Goal: Task Accomplishment & Management: Manage account settings

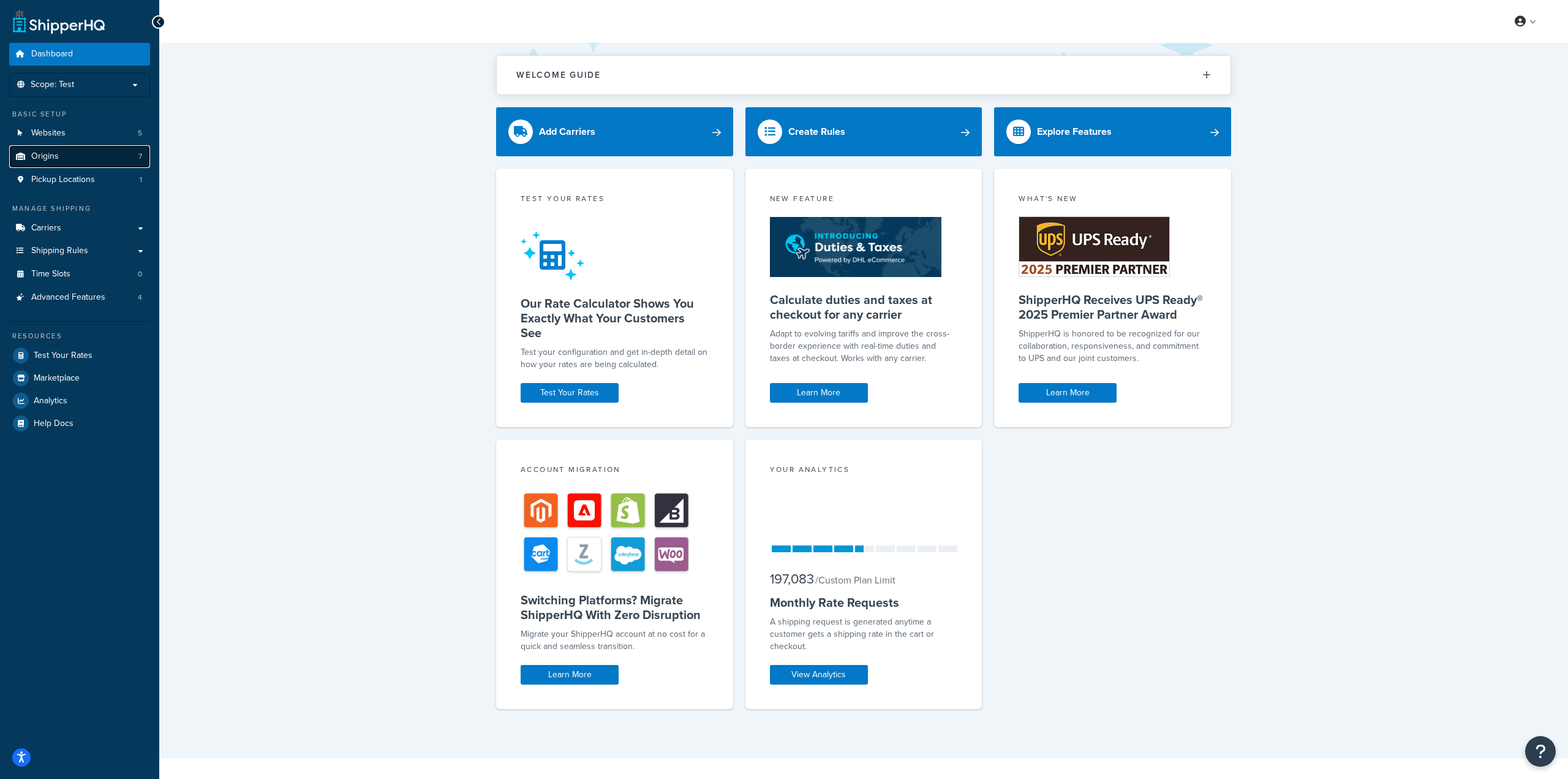
click at [106, 163] on link "Origins 7" at bounding box center [79, 156] width 141 height 22
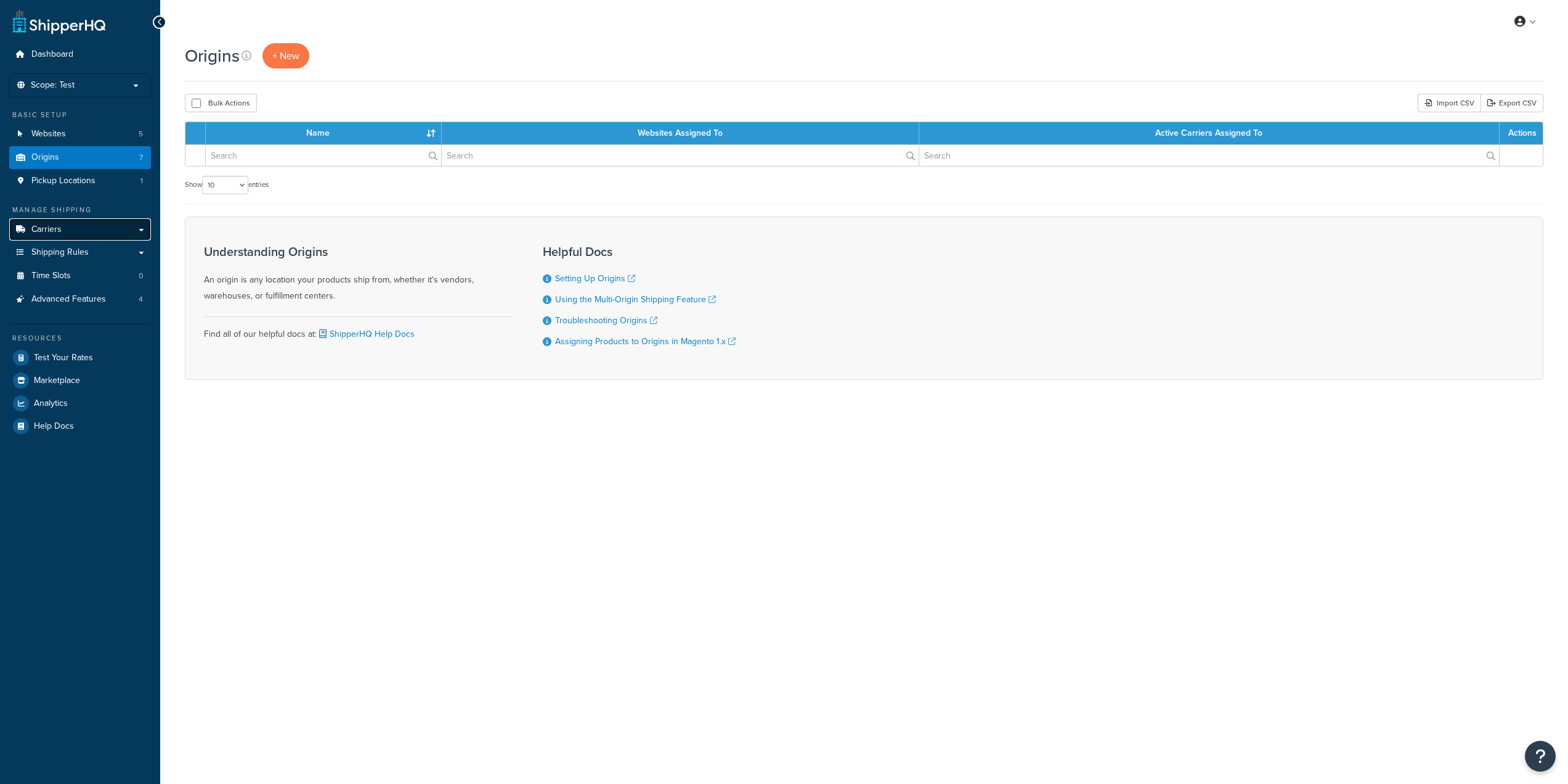
click at [93, 235] on link "Carriers" at bounding box center [79, 229] width 142 height 22
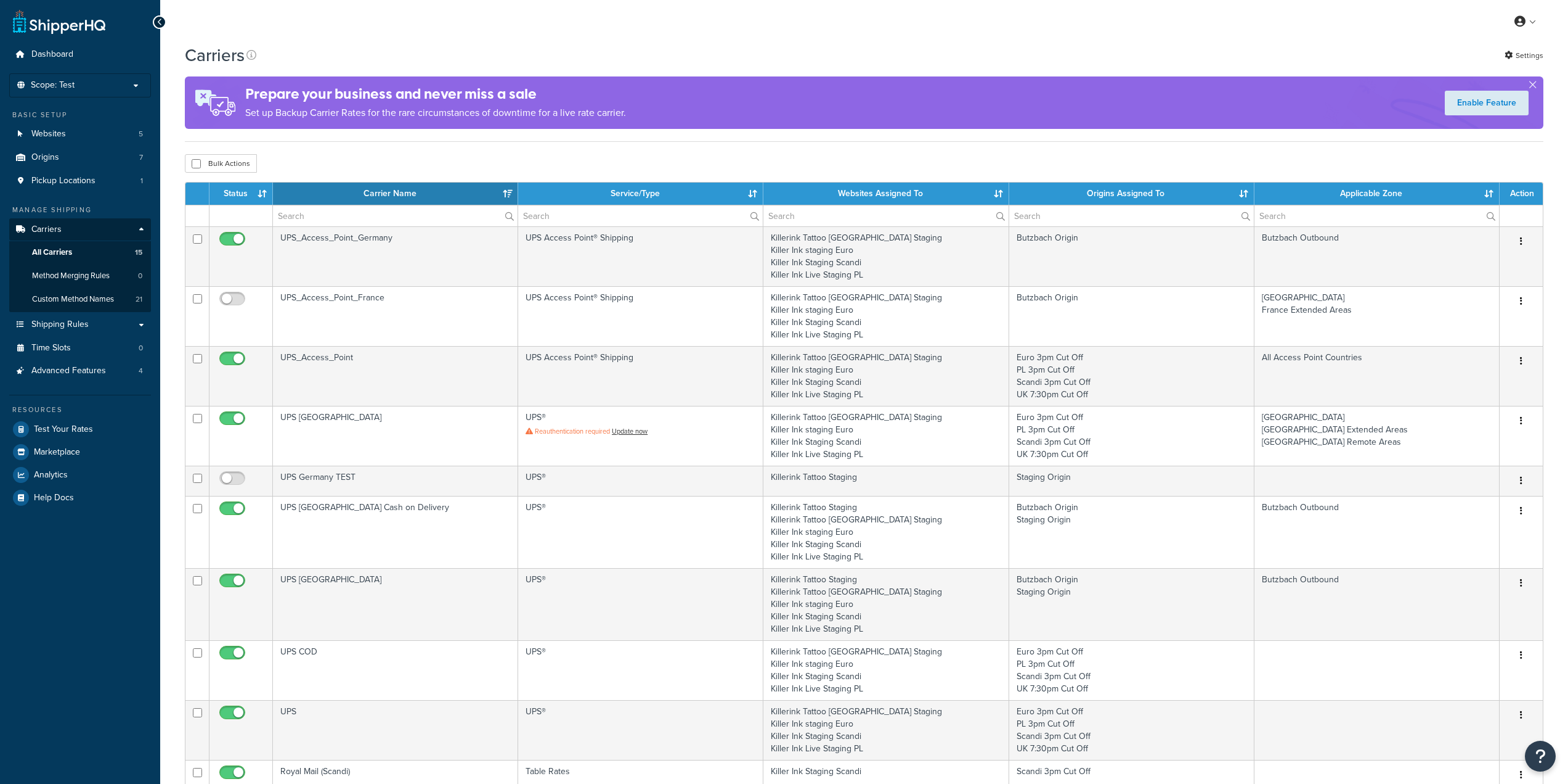
select select "15"
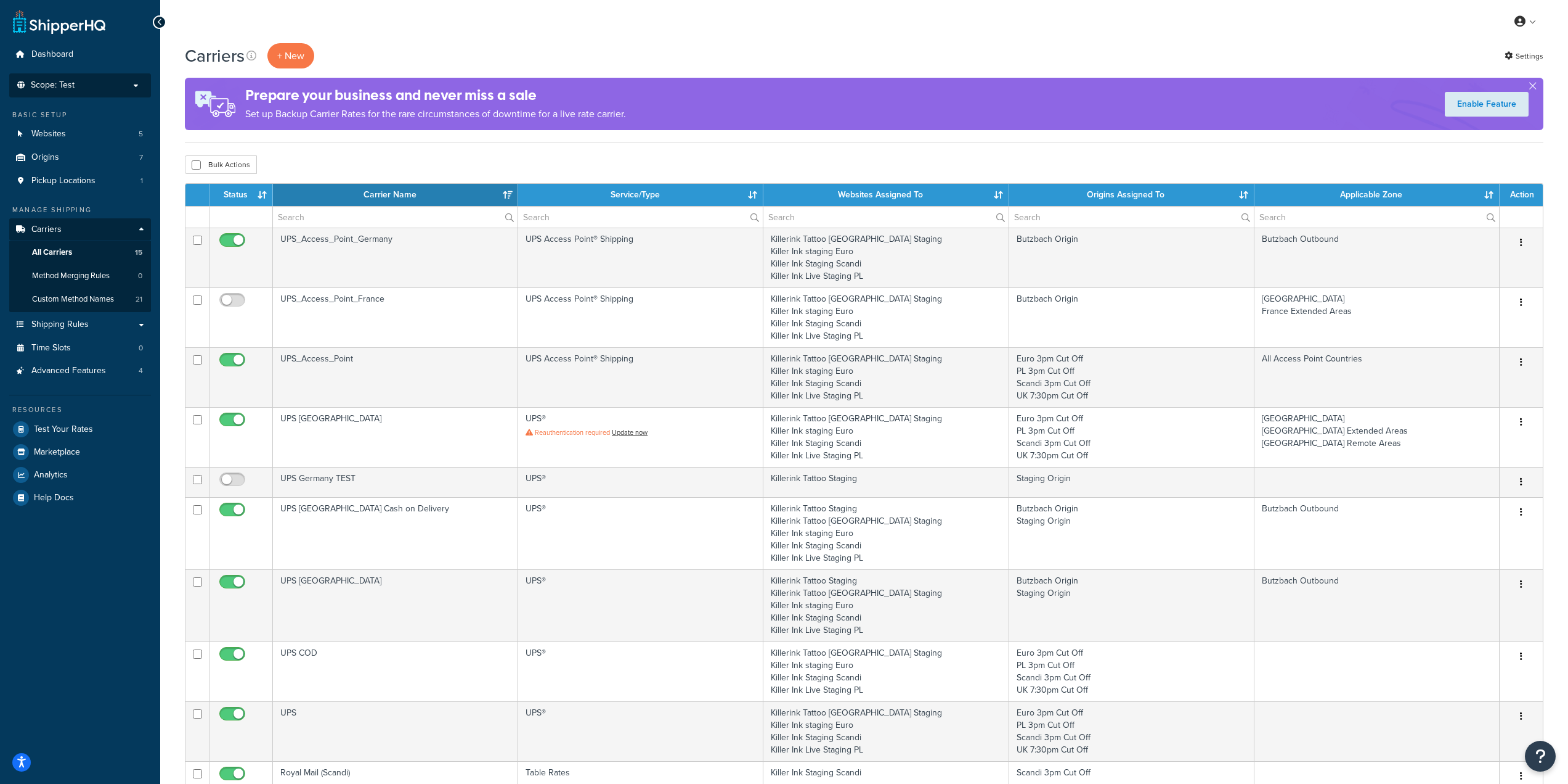
click at [121, 80] on p "Scope: Test" at bounding box center [80, 85] width 131 height 11
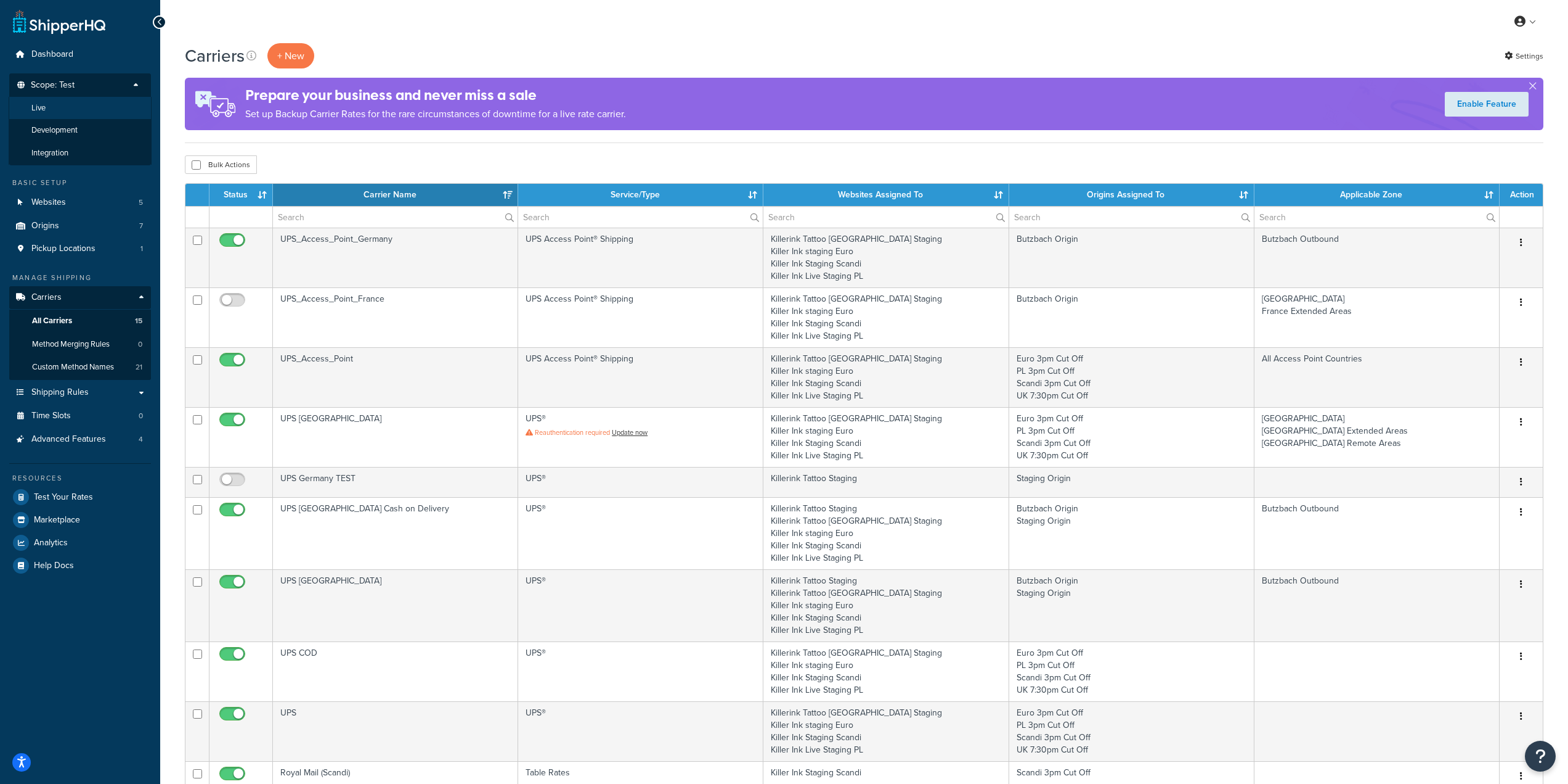
click at [102, 111] on li "Live" at bounding box center [80, 108] width 143 height 22
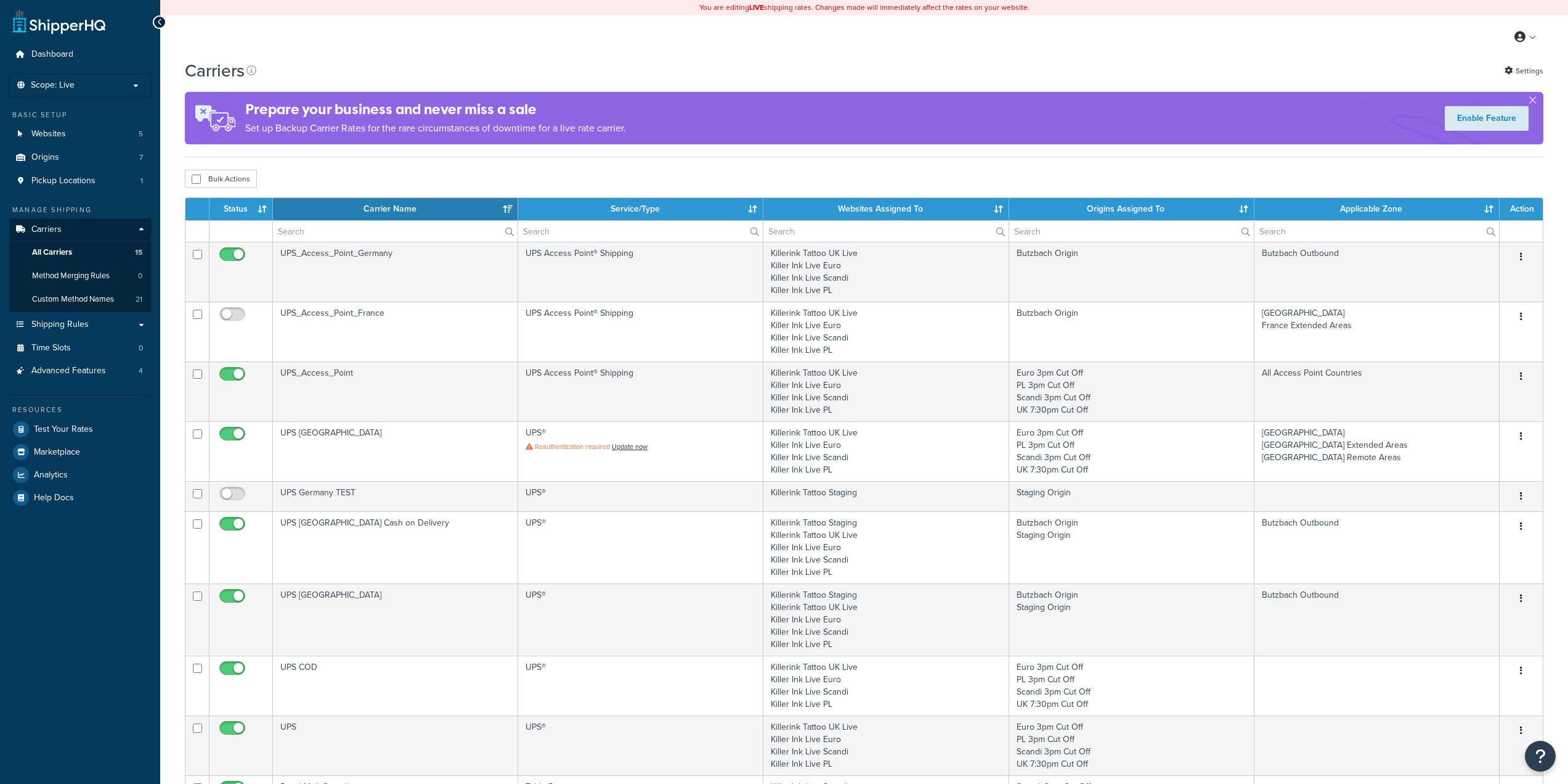
select select "15"
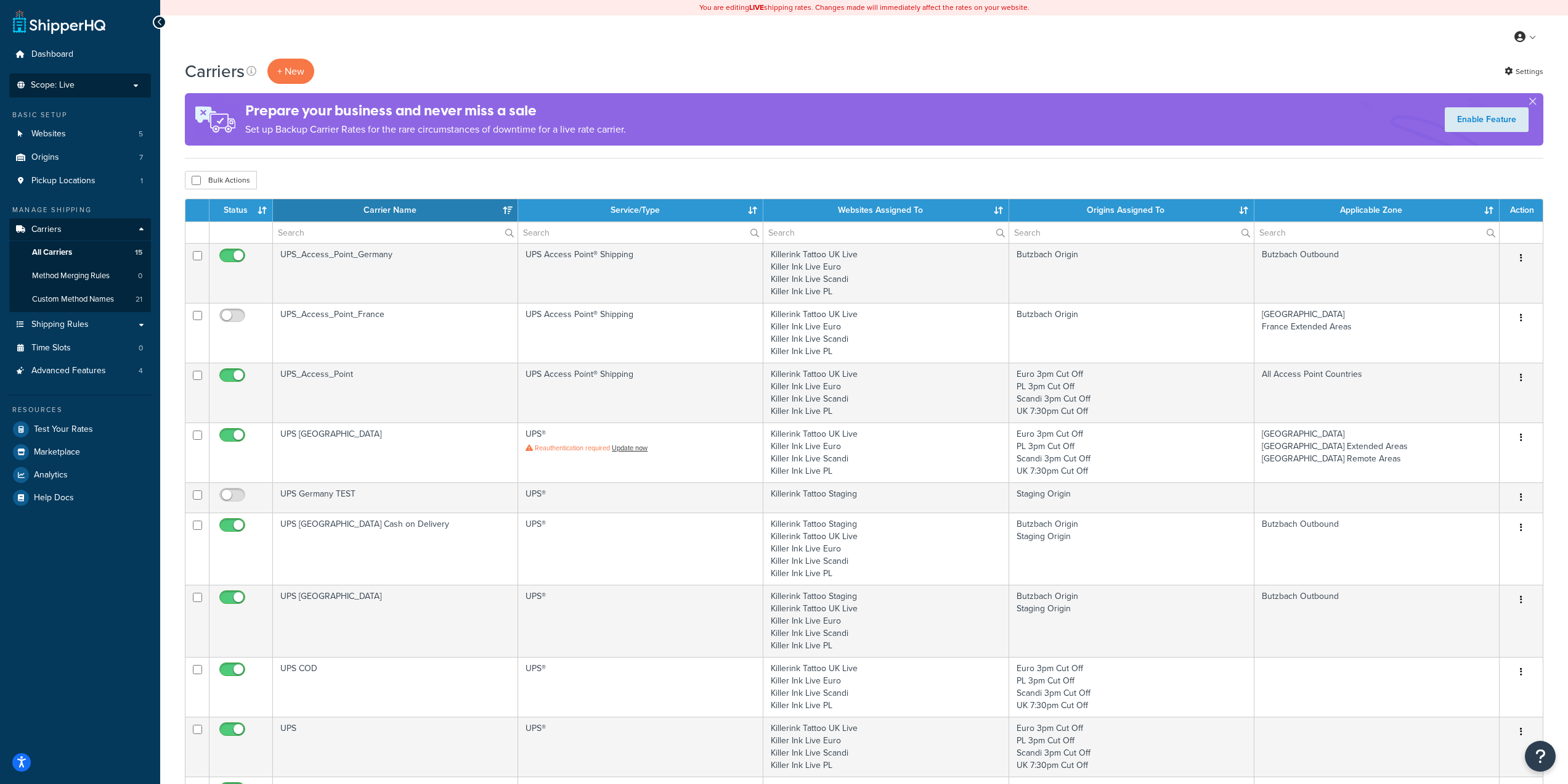
click at [105, 85] on p "Scope: Live" at bounding box center [80, 85] width 131 height 11
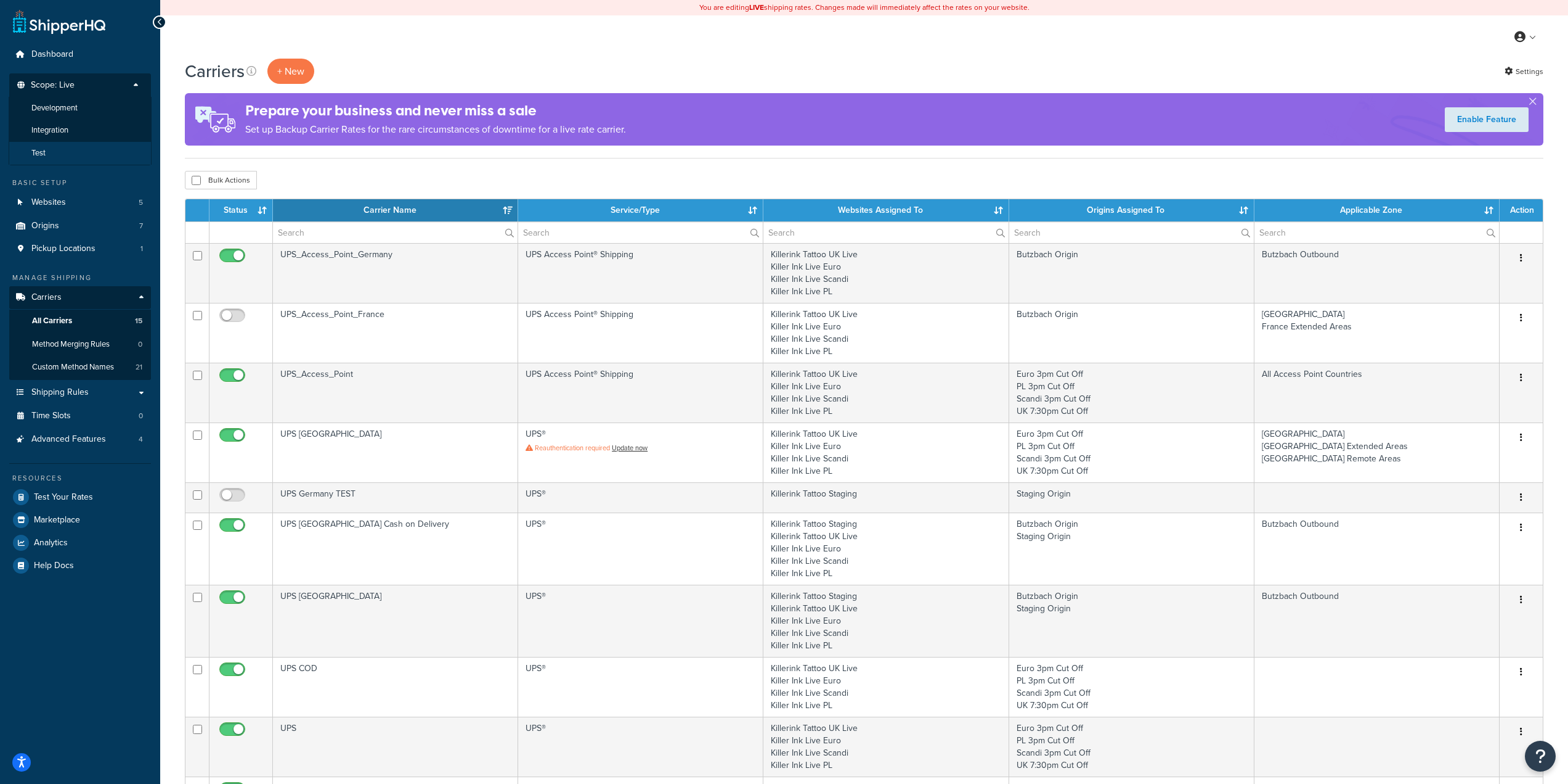
click at [74, 152] on li "Test" at bounding box center [80, 152] width 143 height 22
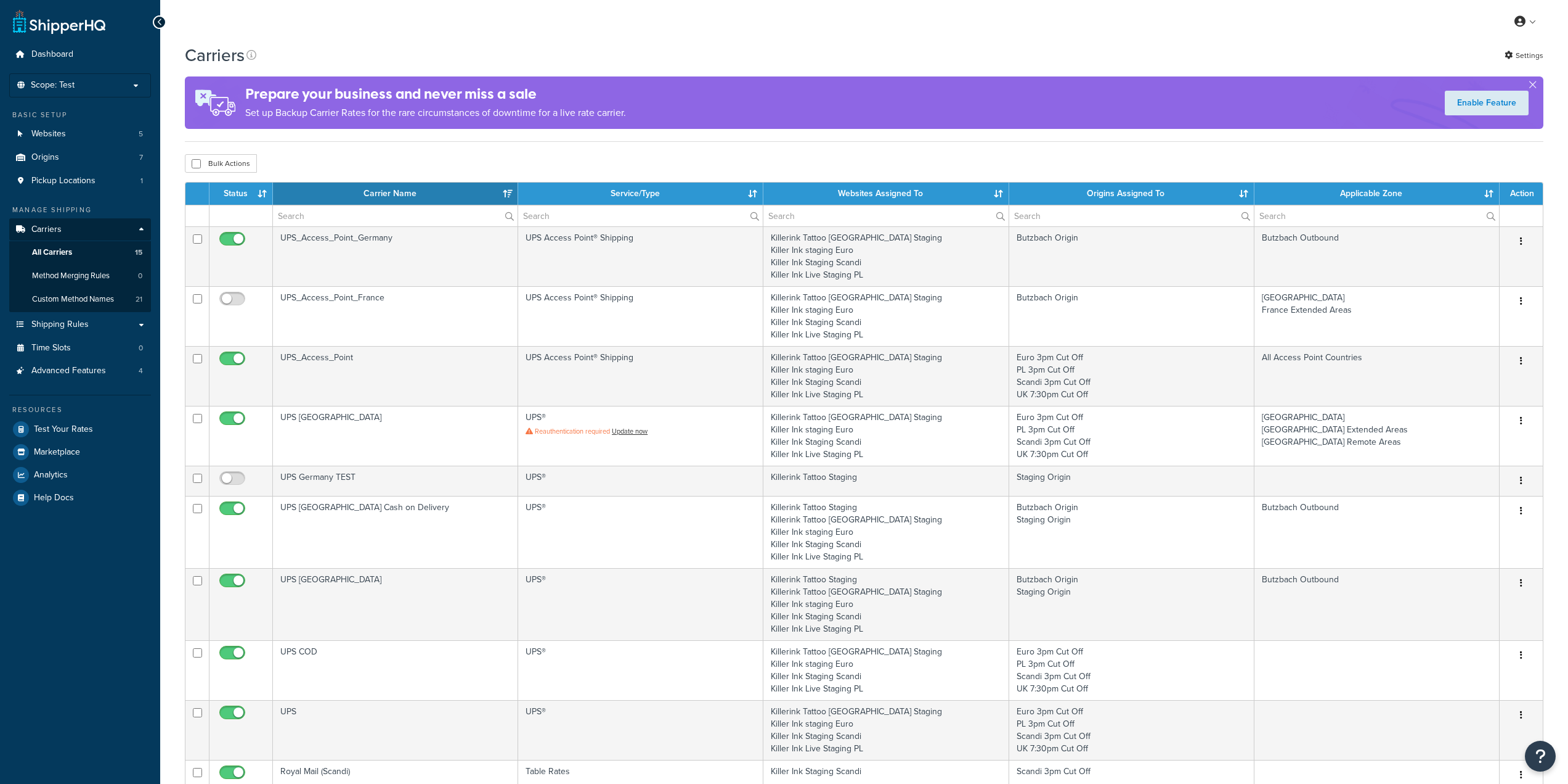
select select "15"
